Goal: Share content: Contribute content

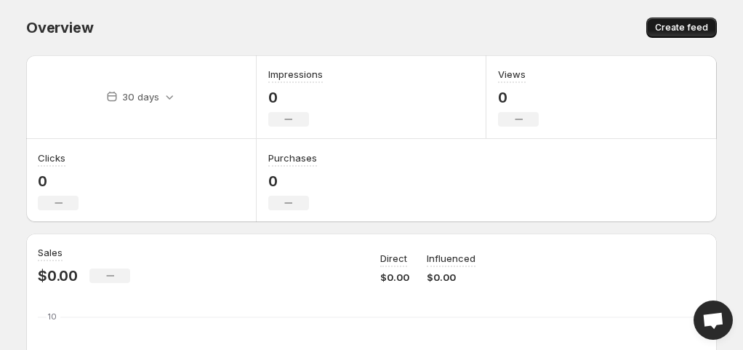
click at [677, 26] on span "Create feed" at bounding box center [681, 28] width 53 height 12
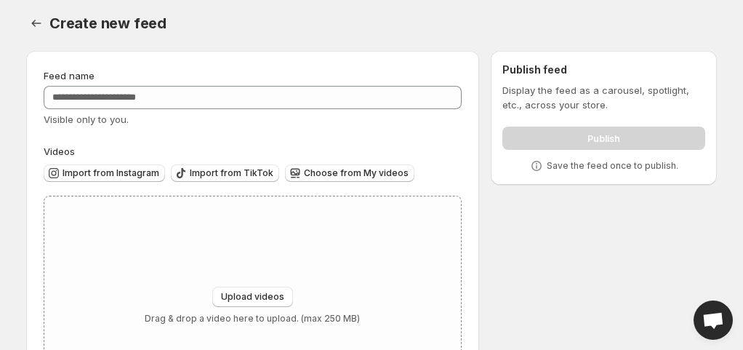
scroll to position [73, 0]
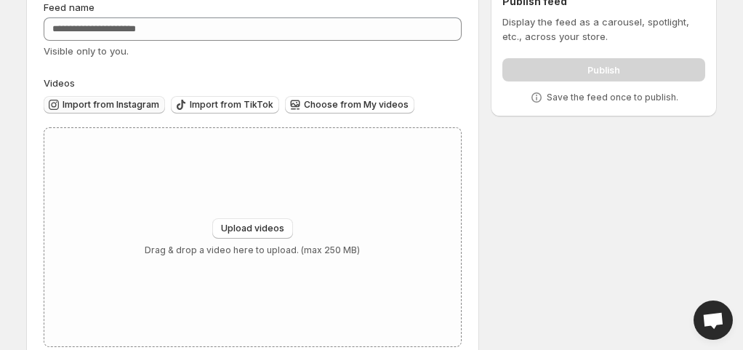
click at [106, 96] on button "Import from Instagram" at bounding box center [104, 104] width 121 height 17
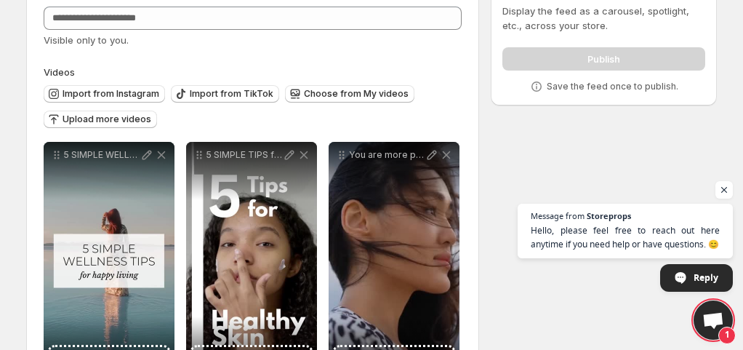
scroll to position [143, 0]
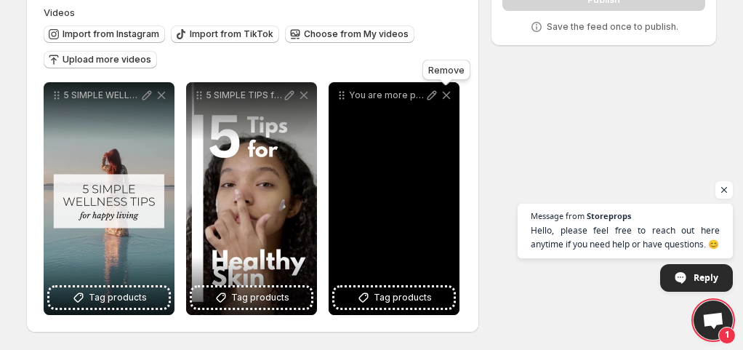
click at [448, 98] on icon at bounding box center [447, 96] width 8 height 8
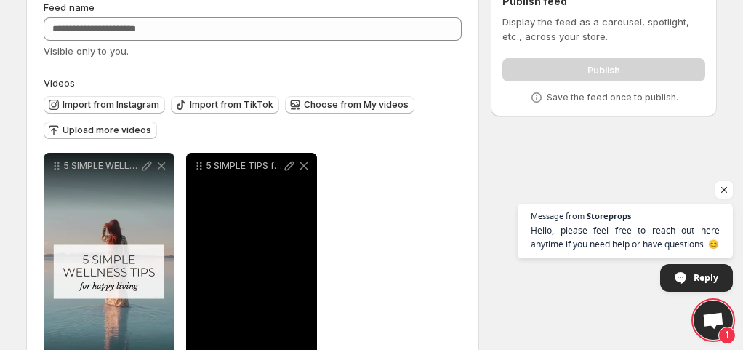
scroll to position [0, 0]
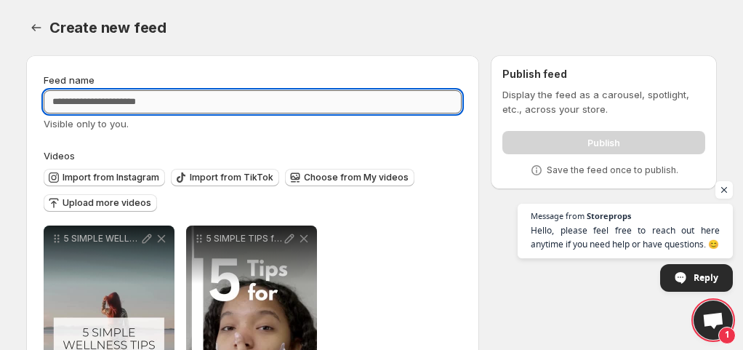
click at [153, 102] on input "Feed name" at bounding box center [253, 101] width 418 height 23
type input "**********"
click at [577, 137] on div "Publish" at bounding box center [603, 139] width 203 height 29
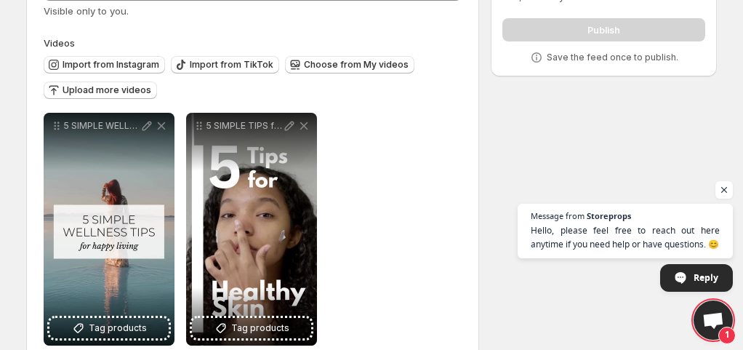
scroll to position [143, 0]
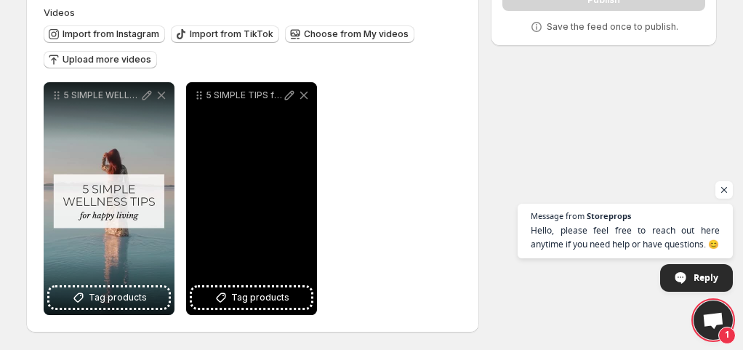
click at [212, 168] on div "5 SIMPLE TIPS for Healthy Glowing Skin 1 Hydrate Hydrate Hydrate Drink plenty o…" at bounding box center [251, 198] width 131 height 233
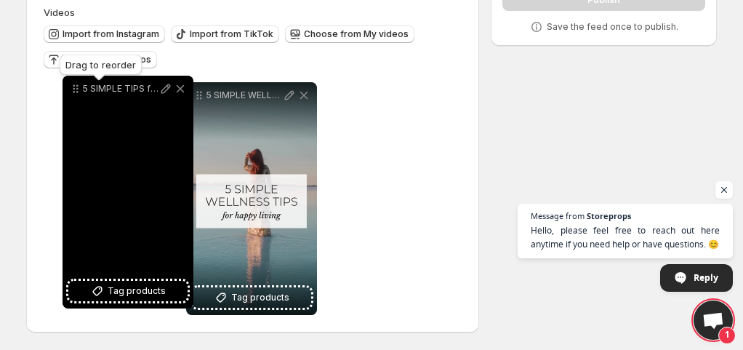
drag, startPoint x: 199, startPoint y: 93, endPoint x: 67, endPoint y: 92, distance: 132.3
click at [68, 92] on icon at bounding box center [75, 88] width 15 height 15
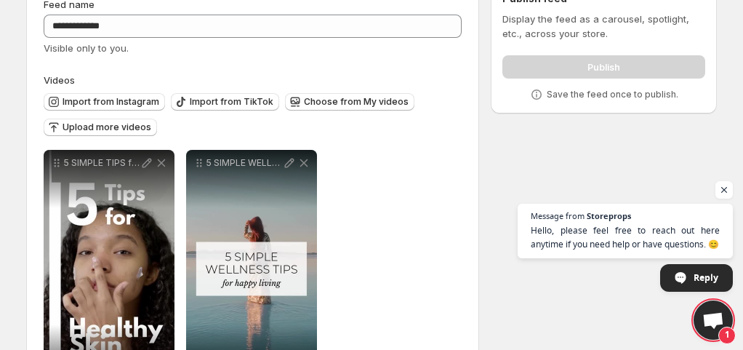
scroll to position [0, 0]
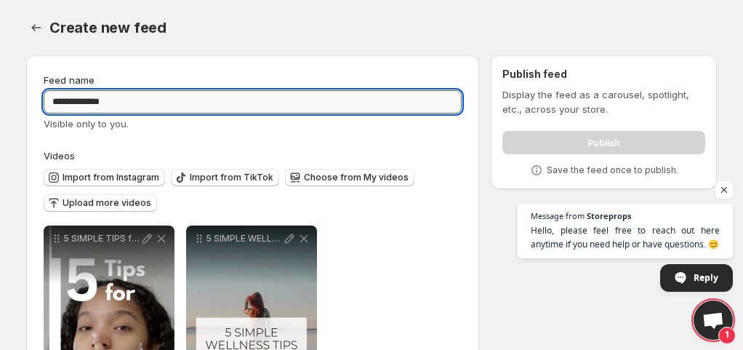
click at [193, 96] on input "**********" at bounding box center [253, 101] width 418 height 23
click at [609, 137] on div "Publish" at bounding box center [603, 139] width 203 height 29
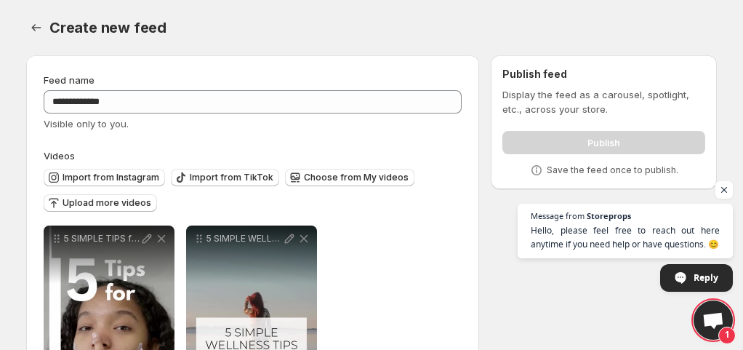
click at [604, 132] on div "Publish" at bounding box center [603, 139] width 203 height 29
click at [40, 27] on icon "Settings" at bounding box center [36, 27] width 15 height 15
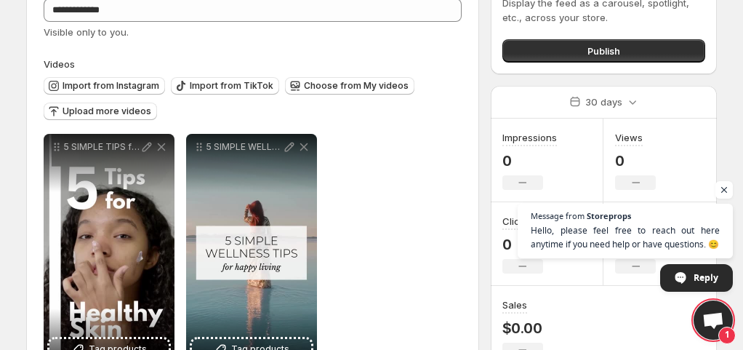
scroll to position [71, 0]
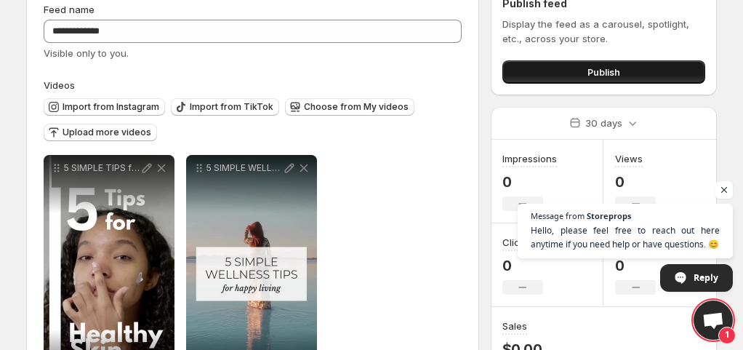
click at [586, 66] on button "Publish" at bounding box center [603, 71] width 203 height 23
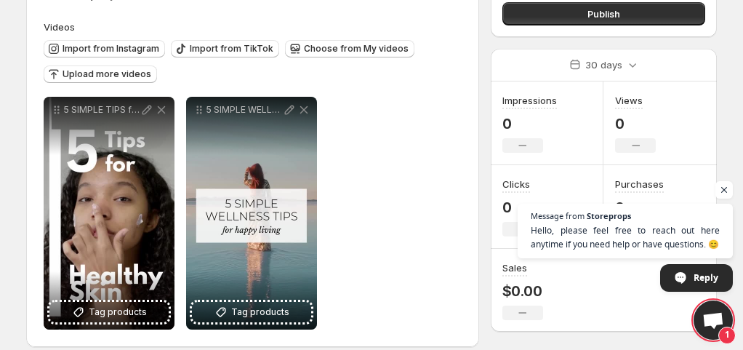
scroll to position [143, 0]
